Goal: Communication & Community: Answer question/provide support

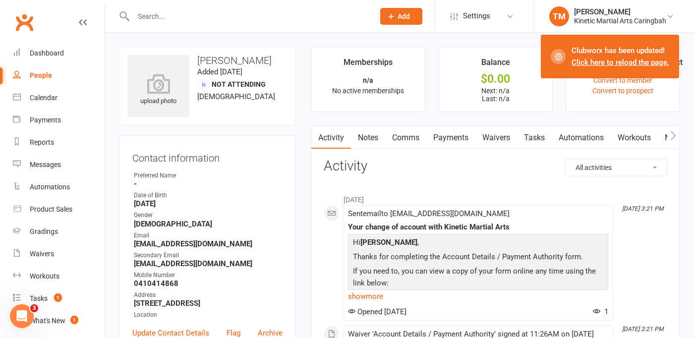
click at [236, 16] on input "text" at bounding box center [248, 16] width 237 height 14
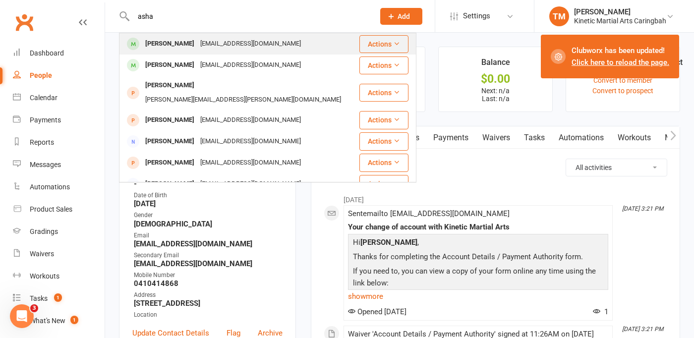
type input "asha"
click at [211, 46] on div "[EMAIL_ADDRESS][DOMAIN_NAME]" at bounding box center [250, 44] width 107 height 14
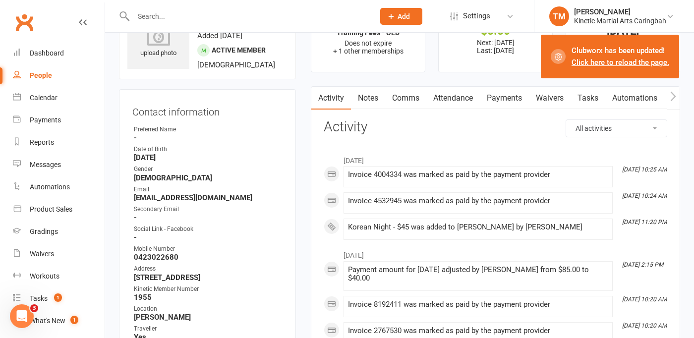
scroll to position [49, 0]
drag, startPoint x: 178, startPoint y: 254, endPoint x: 134, endPoint y: 256, distance: 43.7
click at [134, 256] on strong "0423022680" at bounding box center [208, 256] width 149 height 9
copy strong "0423022680"
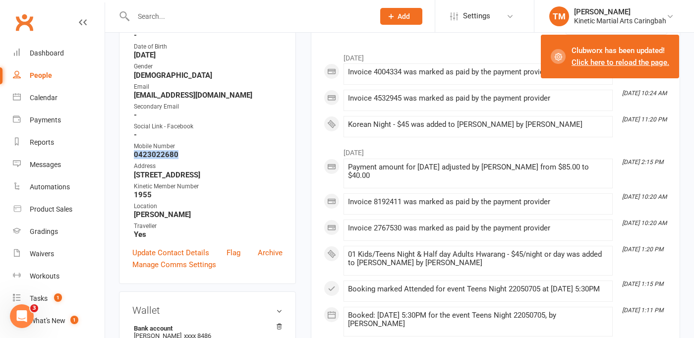
scroll to position [160, 0]
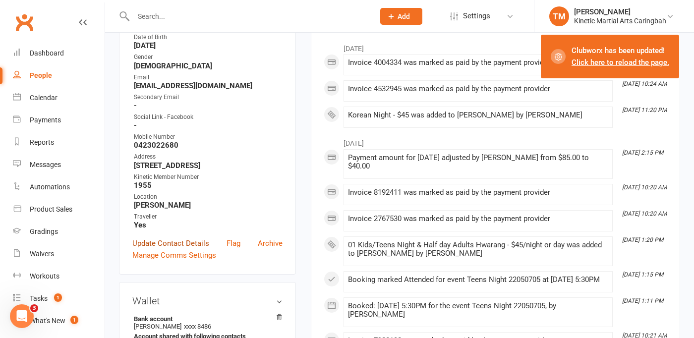
click at [185, 249] on link "Update Contact Details" at bounding box center [170, 244] width 77 height 12
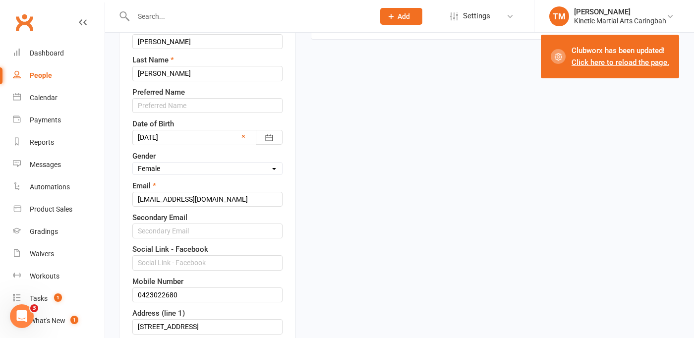
scroll to position [176, 0]
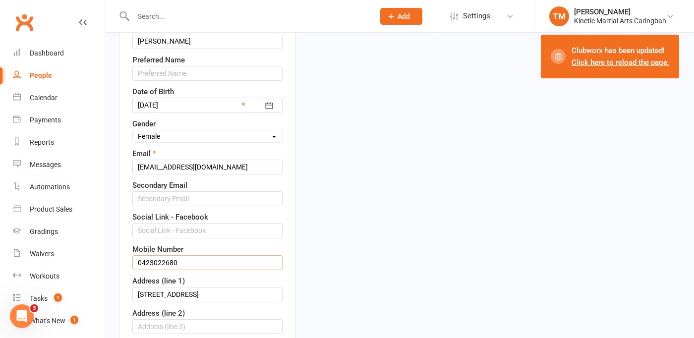
drag, startPoint x: 186, startPoint y: 260, endPoint x: 115, endPoint y: 259, distance: 71.4
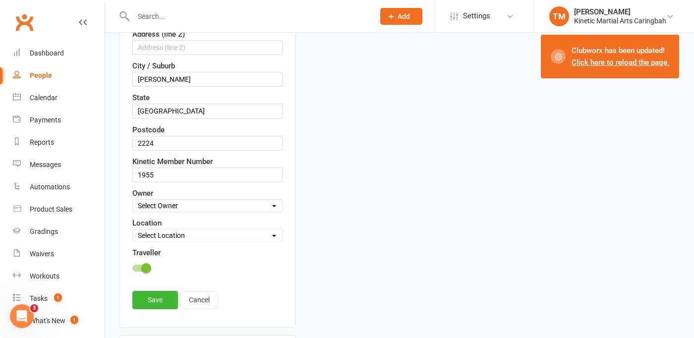
scroll to position [469, 0]
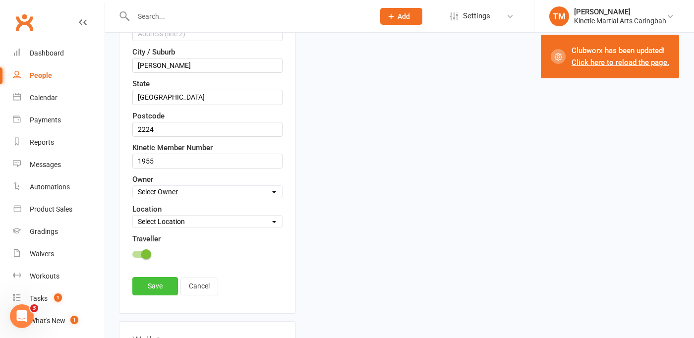
click at [157, 285] on link "Save" at bounding box center [155, 286] width 46 height 18
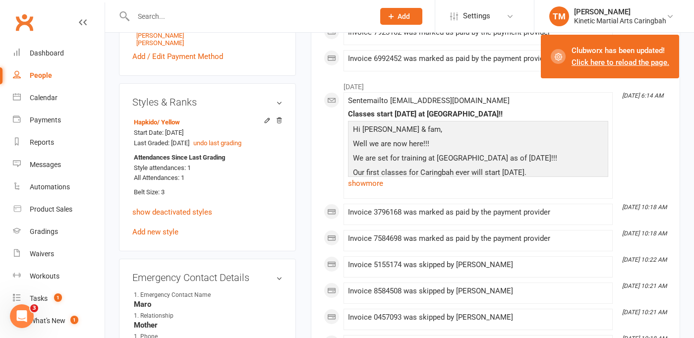
click at [244, 19] on input "text" at bounding box center [248, 16] width 237 height 14
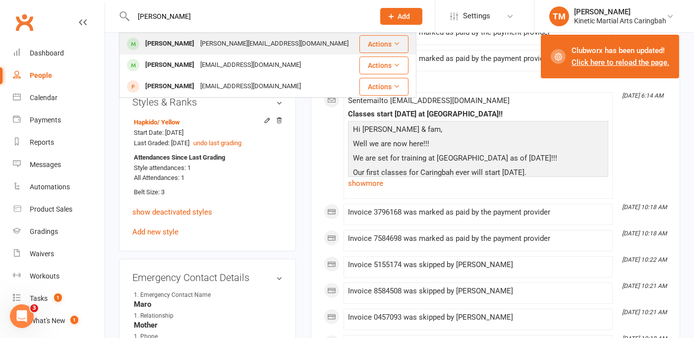
type input "[PERSON_NAME]"
click at [200, 39] on div "[PERSON_NAME][EMAIL_ADDRESS][DOMAIN_NAME]" at bounding box center [274, 44] width 154 height 14
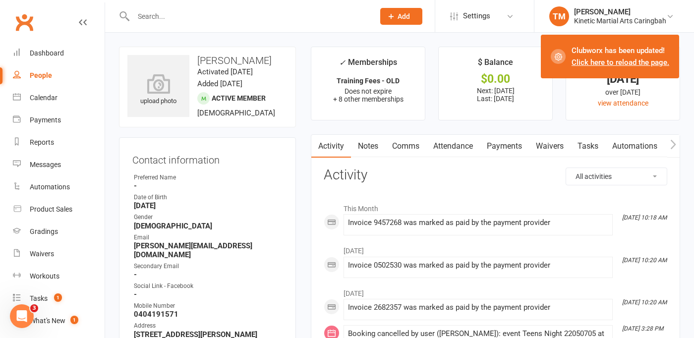
click at [495, 146] on link "Payments" at bounding box center [504, 146] width 49 height 23
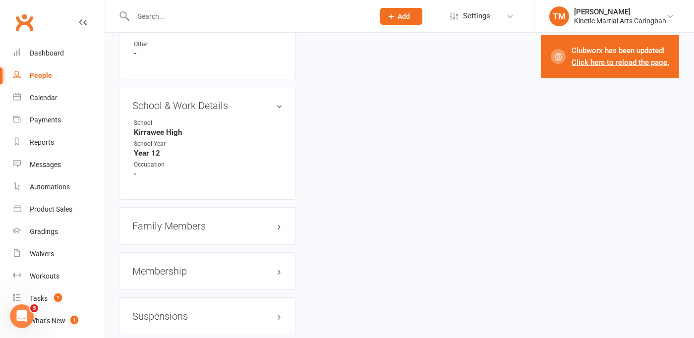
scroll to position [1339, 0]
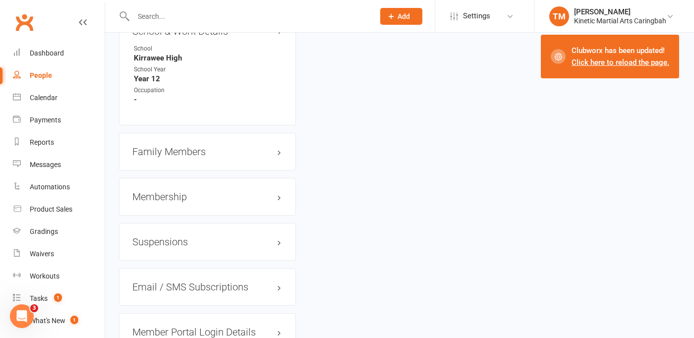
click at [186, 146] on h3 "Family Members" at bounding box center [207, 151] width 150 height 11
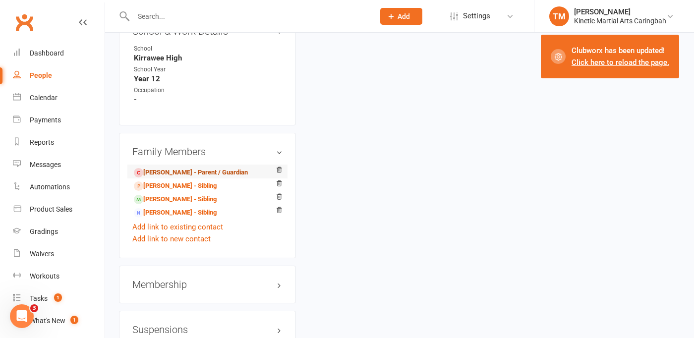
click at [167, 168] on link "[PERSON_NAME] - Parent / Guardian" at bounding box center [191, 173] width 114 height 10
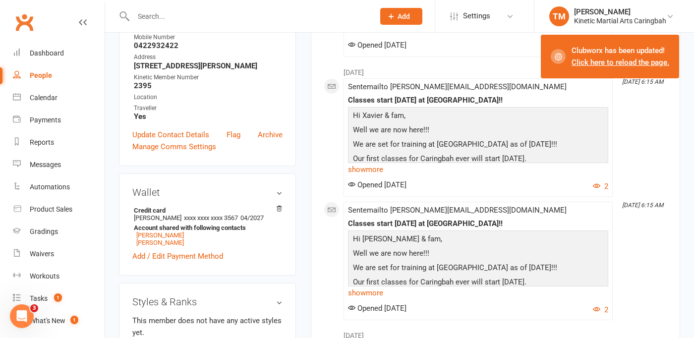
scroll to position [298, 0]
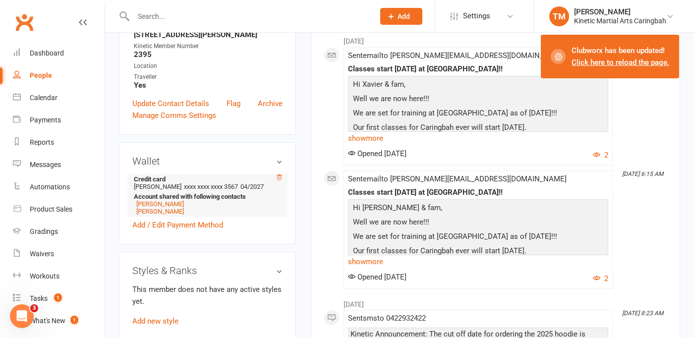
click at [279, 175] on icon at bounding box center [279, 177] width 5 height 5
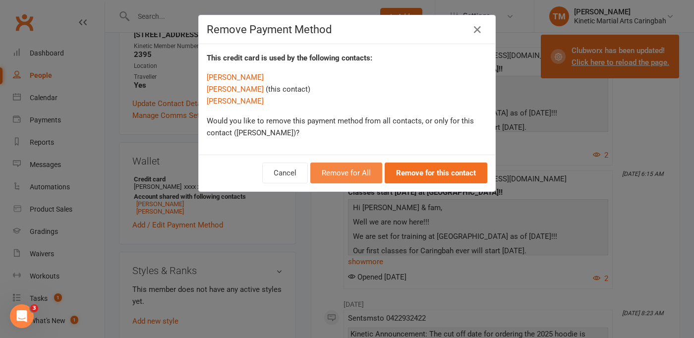
click at [351, 178] on button "Remove for All" at bounding box center [347, 173] width 72 height 21
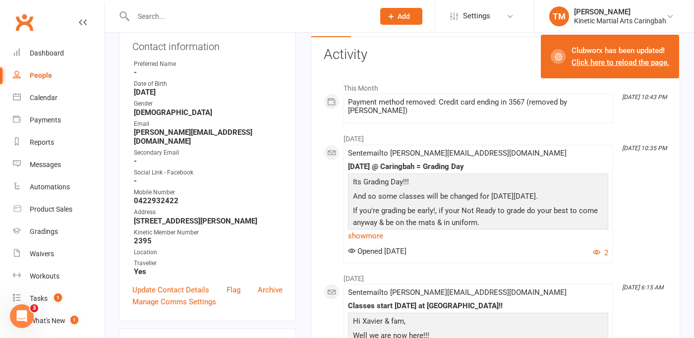
scroll to position [0, 0]
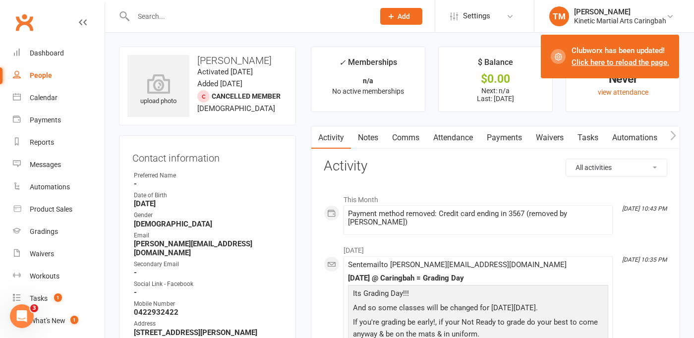
click at [224, 17] on input "text" at bounding box center [248, 16] width 237 height 14
click at [226, 19] on input "text" at bounding box center [248, 16] width 237 height 14
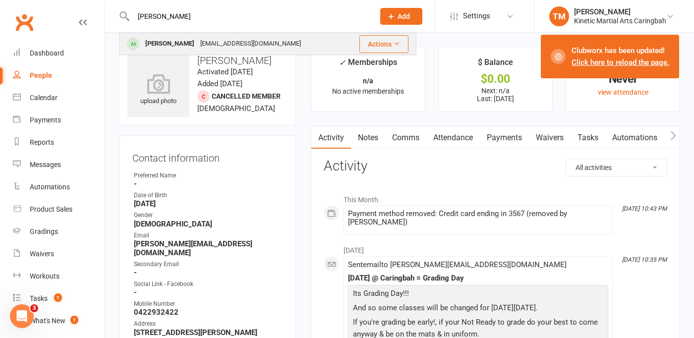
type input "[PERSON_NAME]"
click at [201, 41] on div "[EMAIL_ADDRESS][DOMAIN_NAME]" at bounding box center [250, 44] width 107 height 14
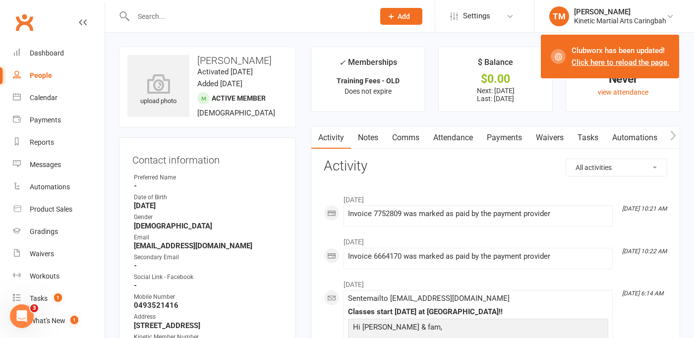
click at [512, 134] on link "Payments" at bounding box center [504, 137] width 49 height 23
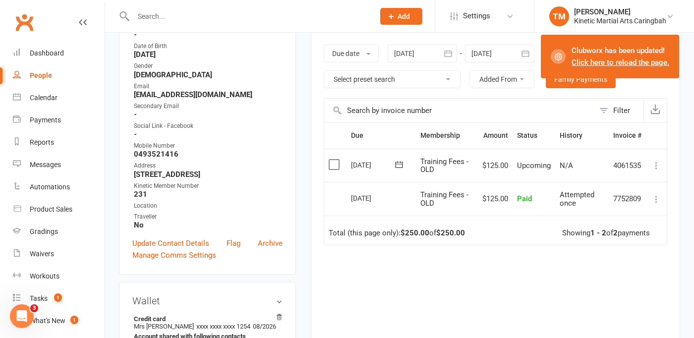
scroll to position [129, 0]
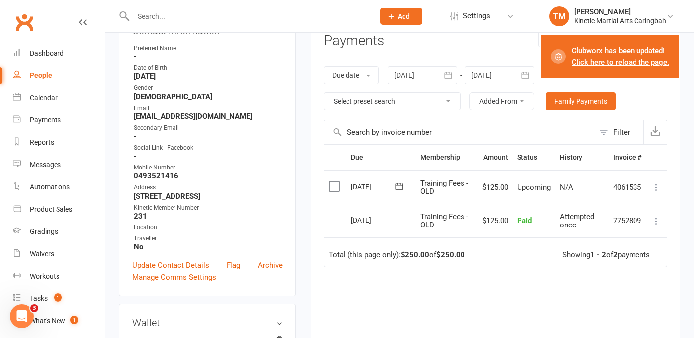
click at [500, 76] on div at bounding box center [499, 75] width 69 height 18
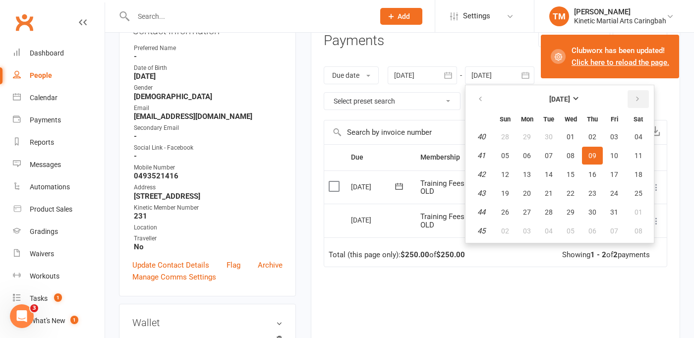
click at [638, 98] on icon "button" at bounding box center [637, 99] width 7 height 8
click at [615, 155] on span "12" at bounding box center [615, 156] width 8 height 8
type input "[DATE]"
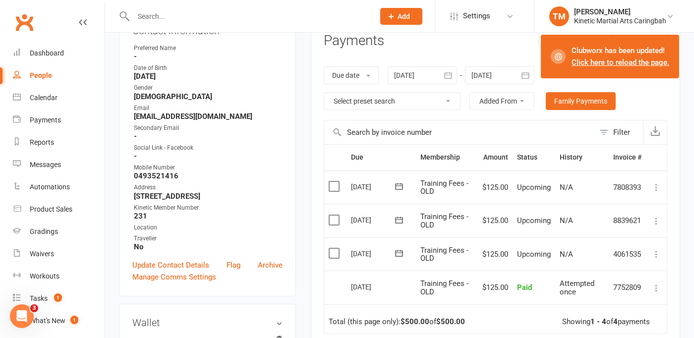
click at [658, 254] on icon at bounding box center [657, 254] width 10 height 10
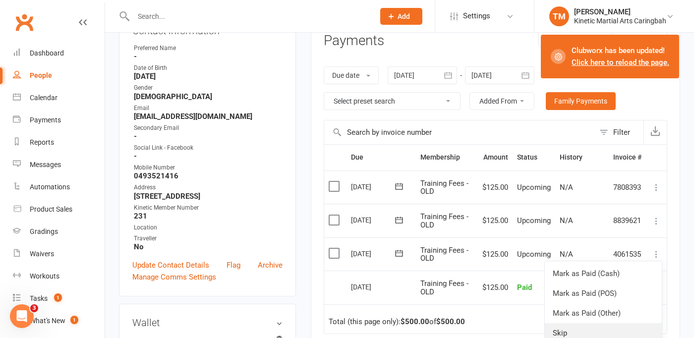
click at [588, 330] on link "Skip" at bounding box center [603, 333] width 117 height 20
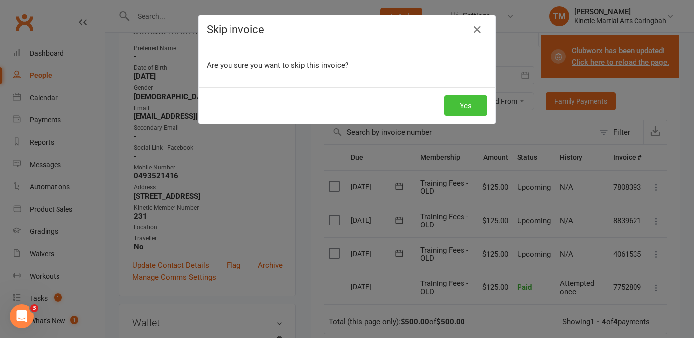
click at [464, 110] on button "Yes" at bounding box center [465, 105] width 43 height 21
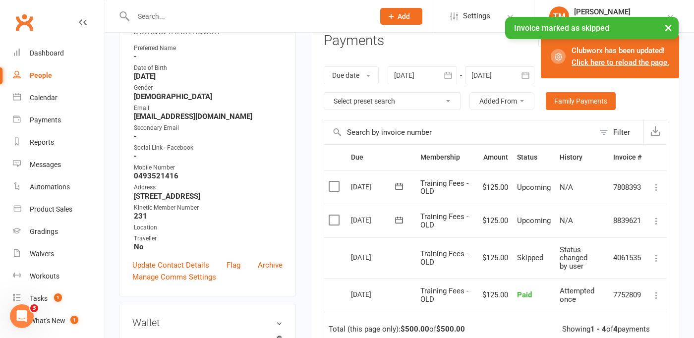
click at [655, 223] on icon at bounding box center [657, 221] width 10 height 10
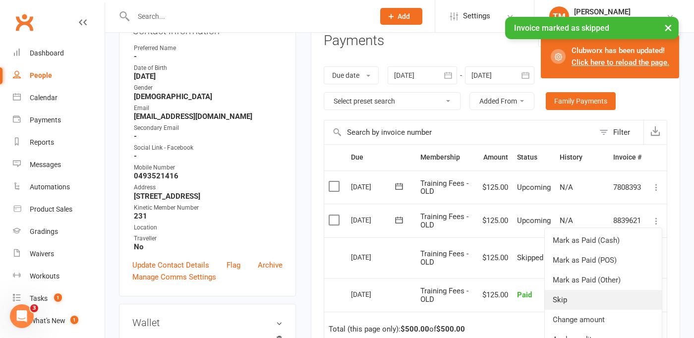
click at [594, 299] on link "Skip" at bounding box center [603, 300] width 117 height 20
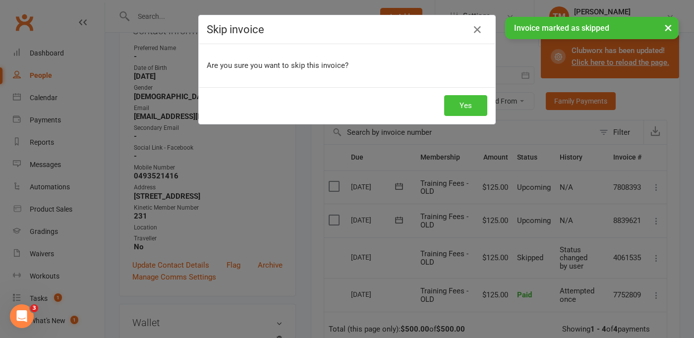
click at [464, 104] on button "Yes" at bounding box center [465, 105] width 43 height 21
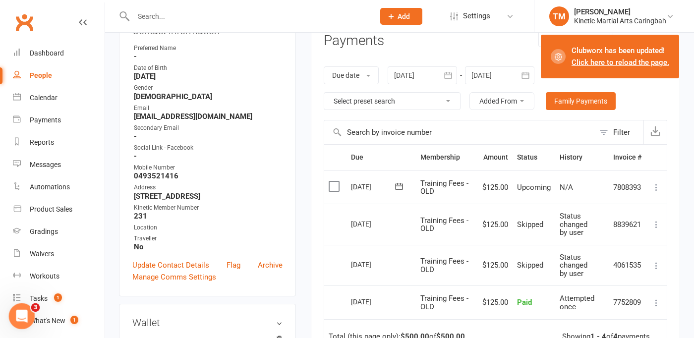
click at [25, 308] on div "Open Intercom Messenger" at bounding box center [20, 315] width 33 height 33
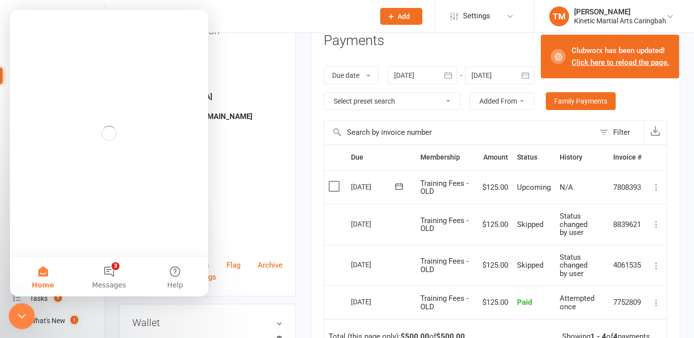
scroll to position [0, 0]
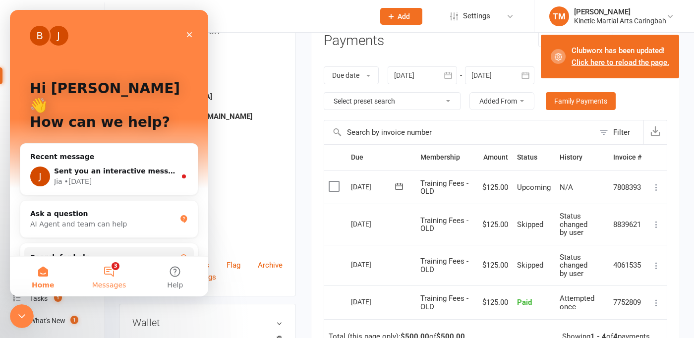
click at [103, 276] on button "3 Messages" at bounding box center [109, 277] width 66 height 40
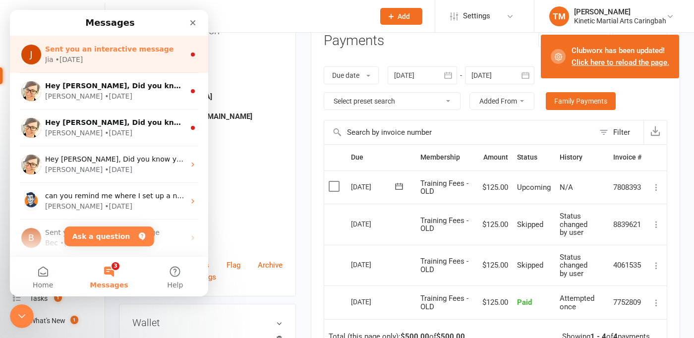
click at [108, 62] on div "Jia • [DATE]" at bounding box center [115, 60] width 140 height 10
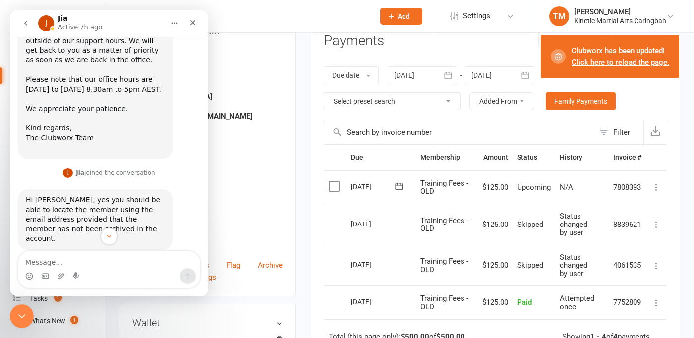
scroll to position [951, 0]
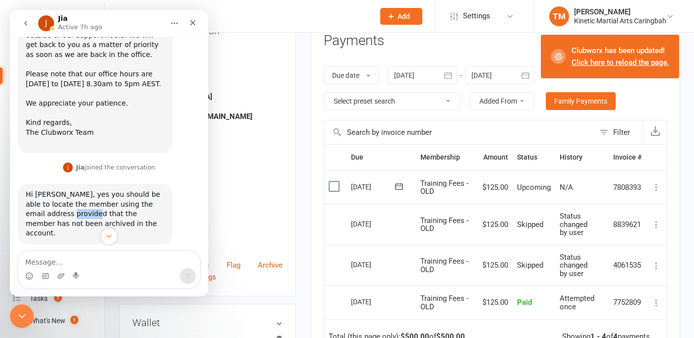
drag, startPoint x: 54, startPoint y: 166, endPoint x: 72, endPoint y: 166, distance: 18.4
click at [72, 190] on div "Hi [PERSON_NAME], yes you should be able to locate the member using the email a…" at bounding box center [95, 214] width 139 height 49
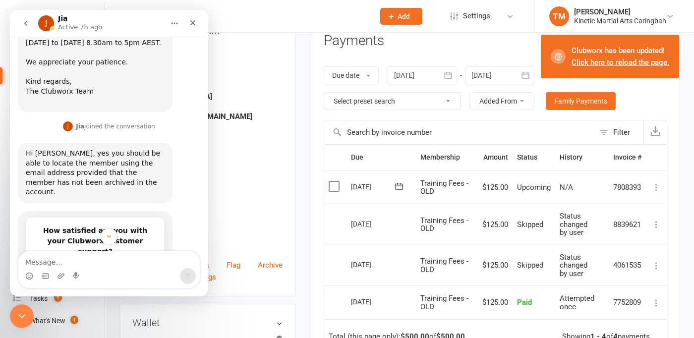
scroll to position [1047, 0]
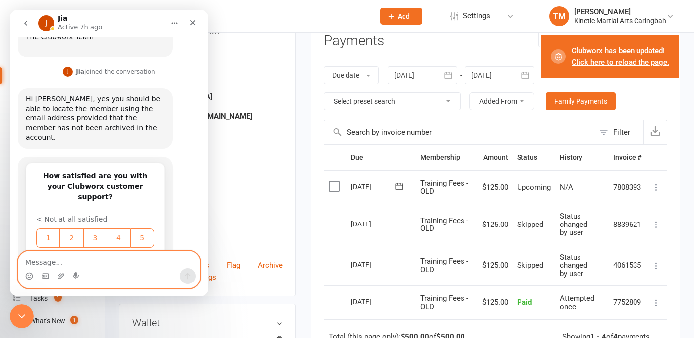
click at [73, 264] on textarea "Message…" at bounding box center [109, 259] width 182 height 17
type textarea "H"
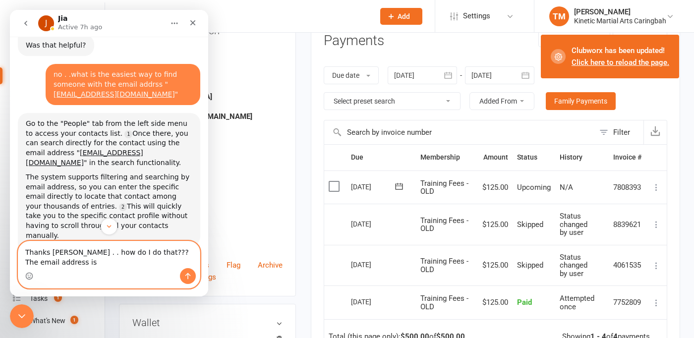
scroll to position [568, 0]
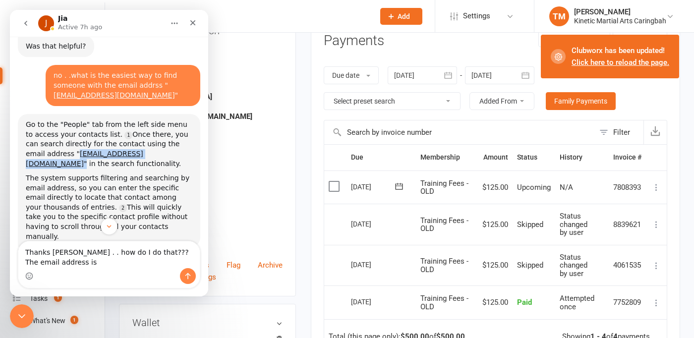
drag, startPoint x: 54, startPoint y: 114, endPoint x: 125, endPoint y: 116, distance: 71.9
click at [125, 120] on div "Go to the "People" tab from the left side menu to access your contacts list. On…" at bounding box center [109, 144] width 167 height 49
copy div "" [EMAIL_ADDRESS][DOMAIN_NAME] ""
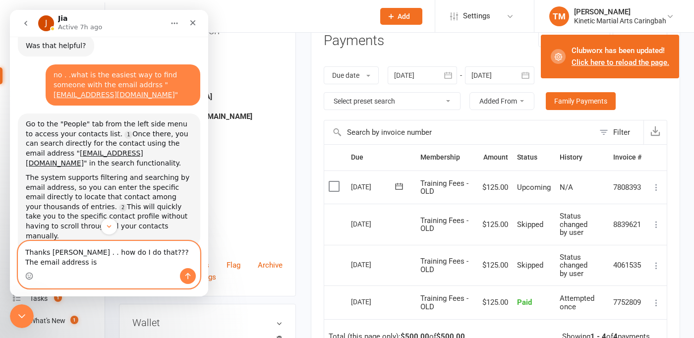
click at [67, 267] on textarea "Thanks [PERSON_NAME] . . how do I do that??? The email address is" at bounding box center [109, 255] width 182 height 27
paste textarea ""[EMAIL_ADDRESS][DOMAIN_NAME]""
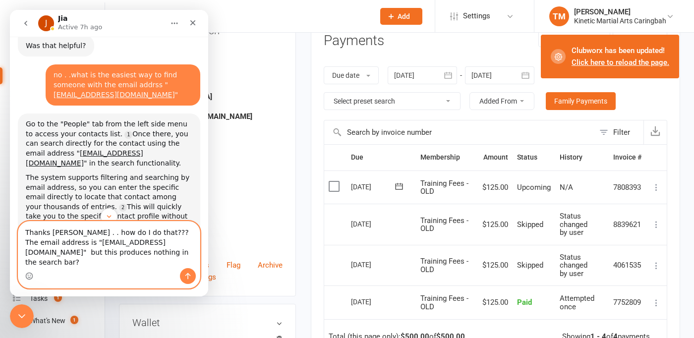
type textarea "Thanks [PERSON_NAME] . . how do I do that??? The email address is "[EMAIL_ADDRE…"
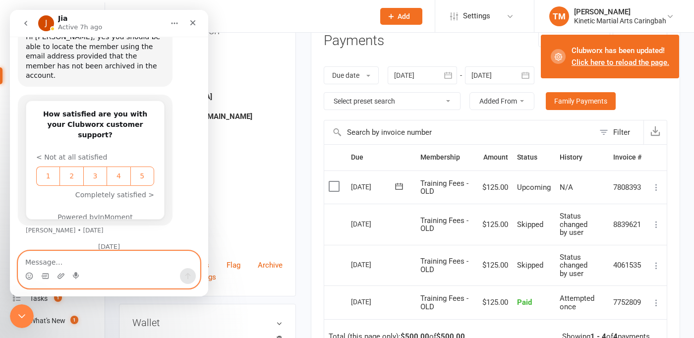
scroll to position [1133, 0]
